Goal: Communication & Community: Share content

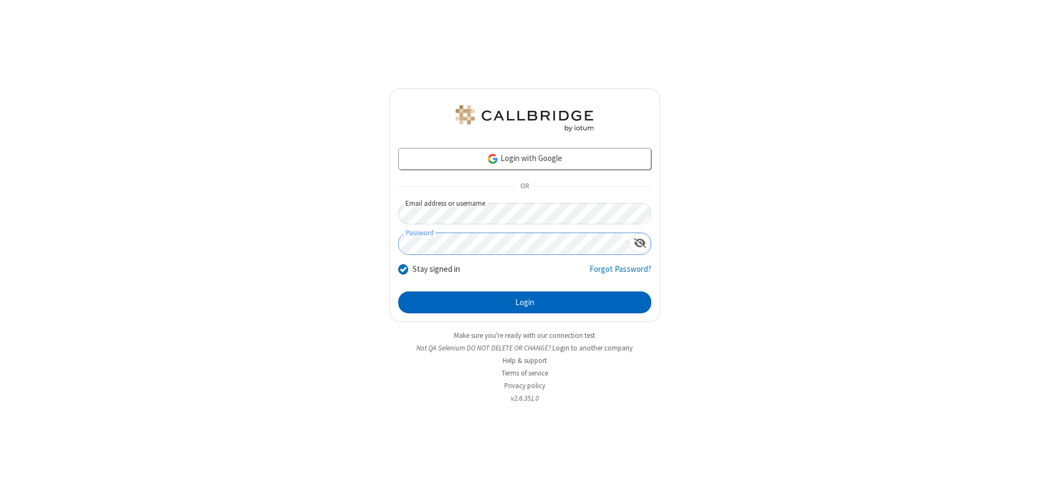
click at [524, 303] on button "Login" at bounding box center [524, 303] width 253 height 22
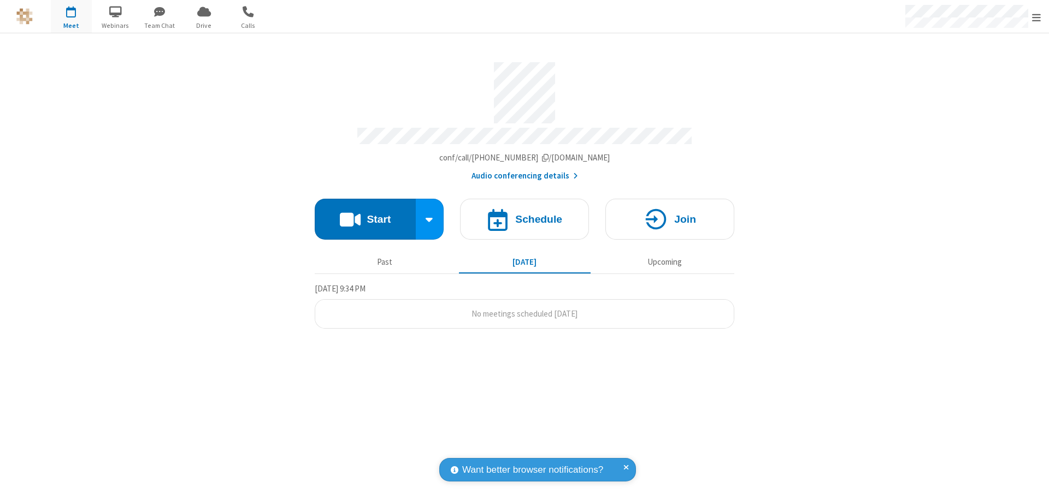
click at [365, 214] on button "Start" at bounding box center [365, 219] width 101 height 41
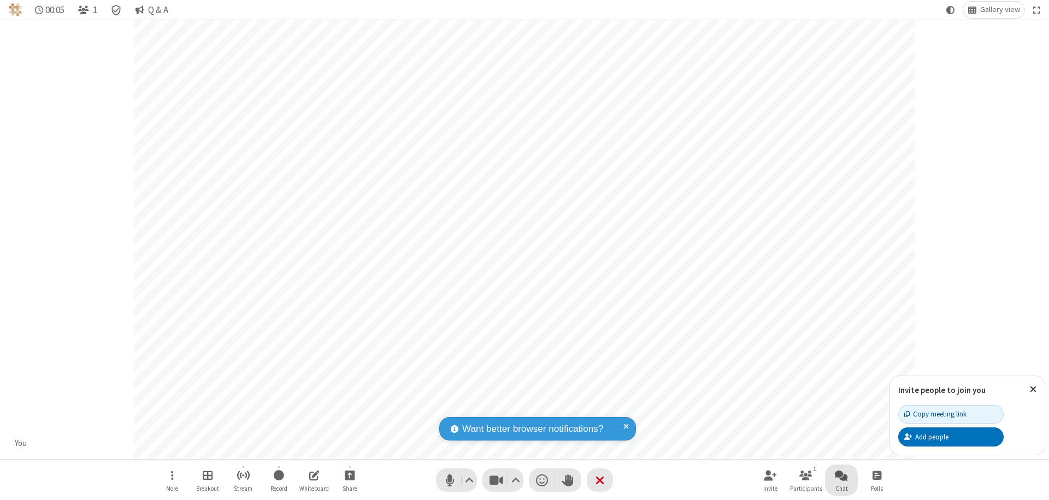
click at [841, 475] on span "Open chat" at bounding box center [840, 476] width 13 height 14
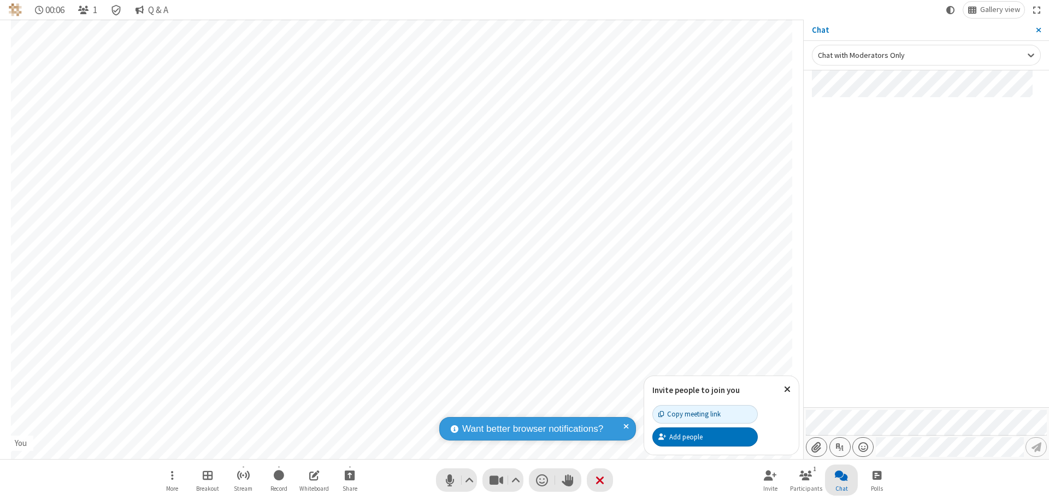
type input "C:\fakepath\doc_test.docx"
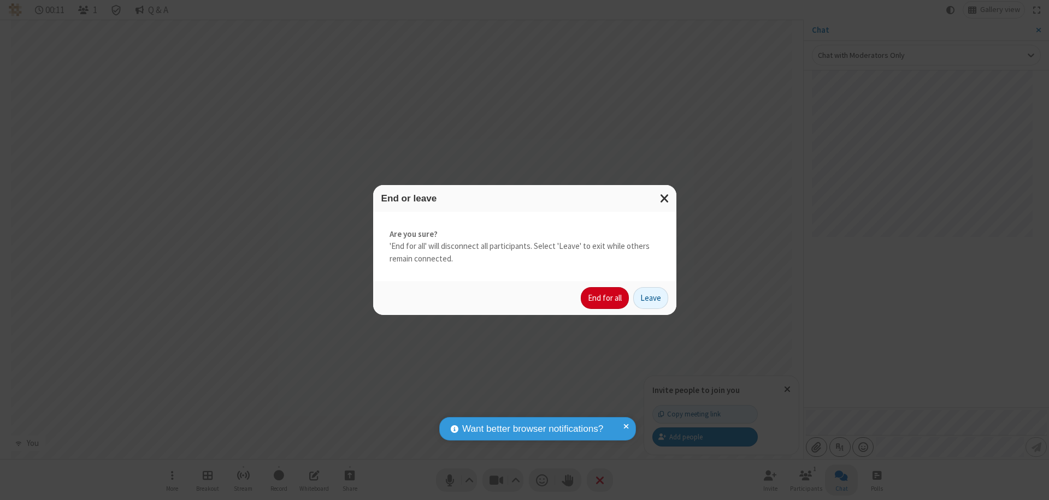
click at [605, 298] on button "End for all" at bounding box center [605, 298] width 48 height 22
